Goal: Task Accomplishment & Management: Manage account settings

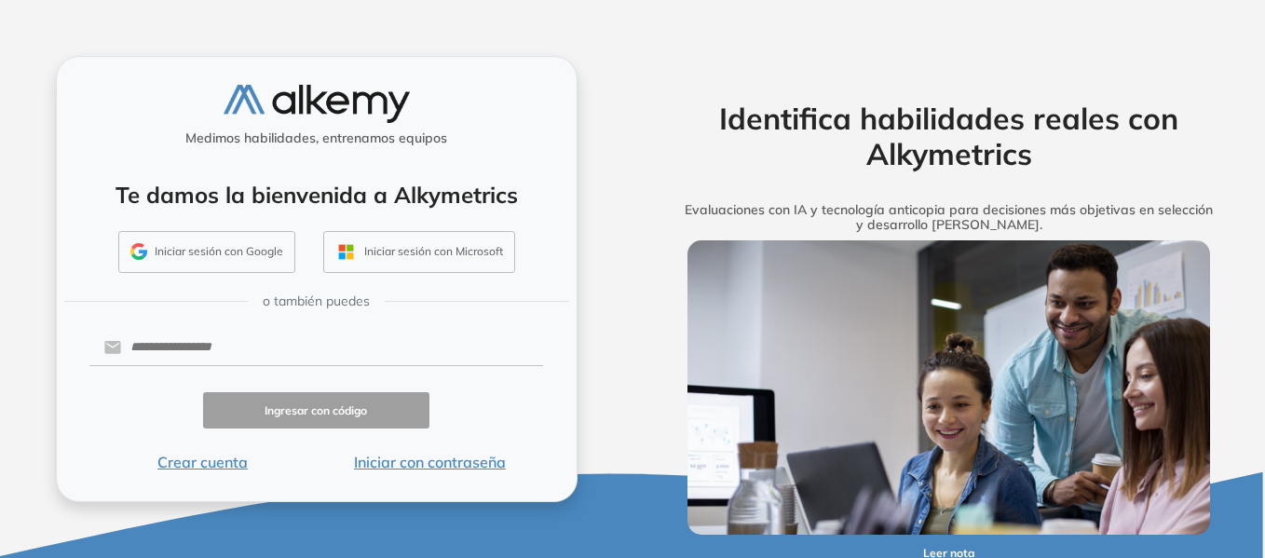
click at [188, 251] on button "Iniciar sesión con Google" at bounding box center [206, 252] width 177 height 43
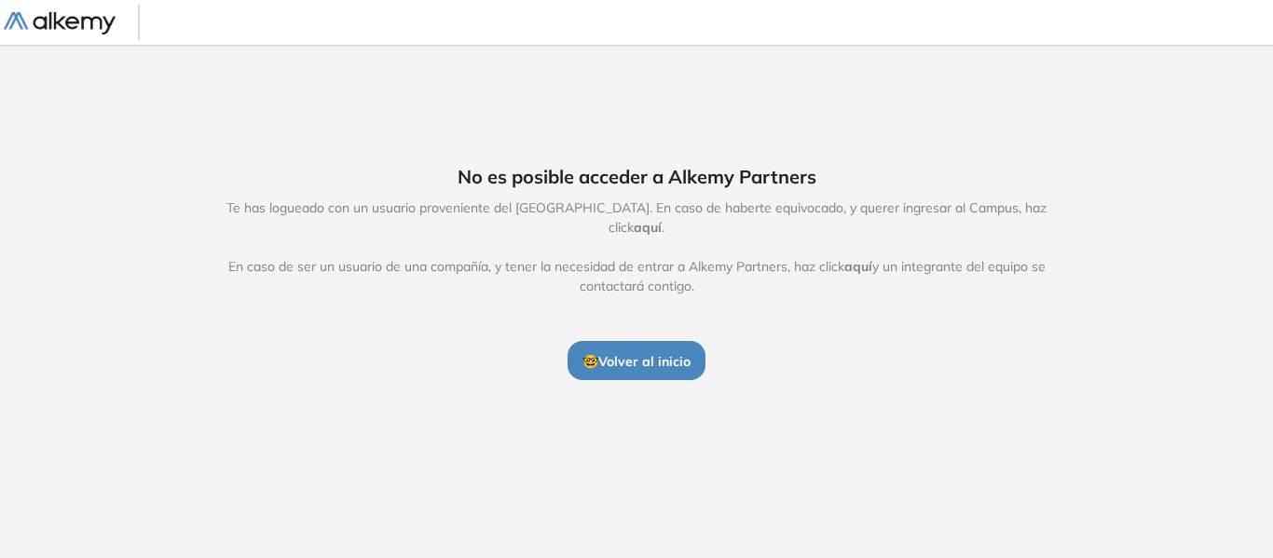
click at [638, 353] on span "🤓 Volver al inicio" at bounding box center [636, 361] width 108 height 17
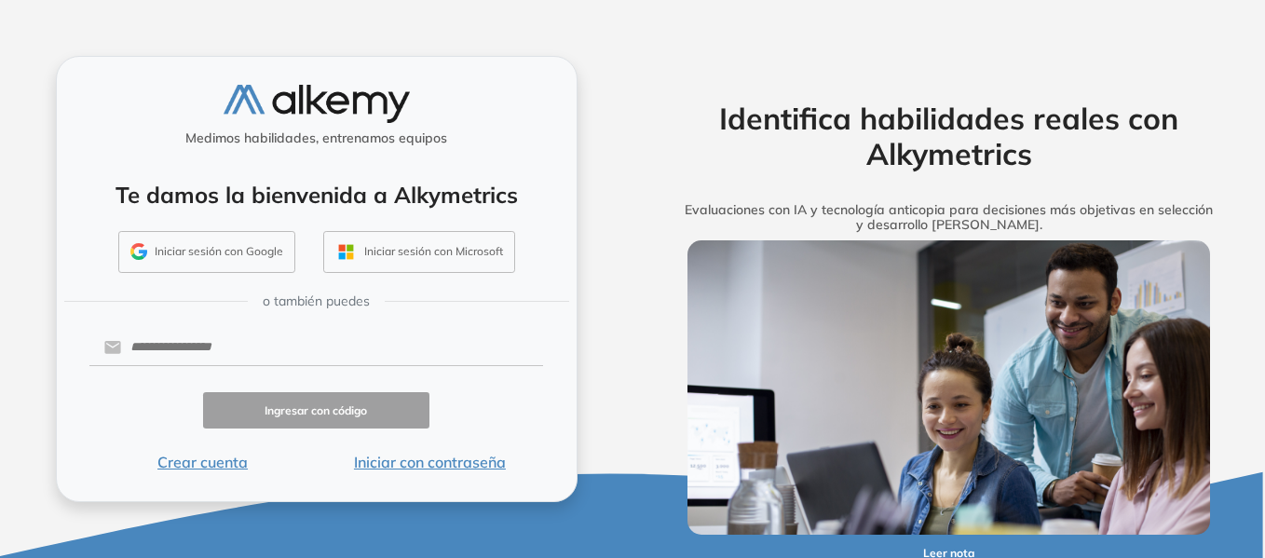
click at [175, 234] on button "Iniciar sesión con Google" at bounding box center [206, 252] width 177 height 43
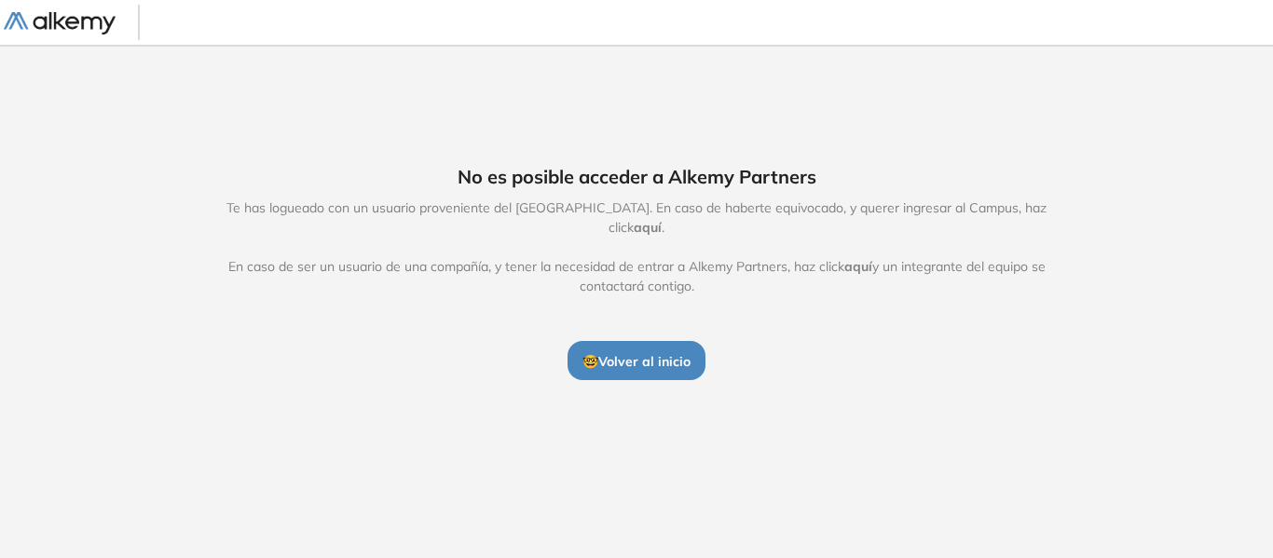
click at [638, 353] on span "🤓 Volver al inicio" at bounding box center [636, 361] width 108 height 17
